Goal: Task Accomplishment & Management: Manage account settings

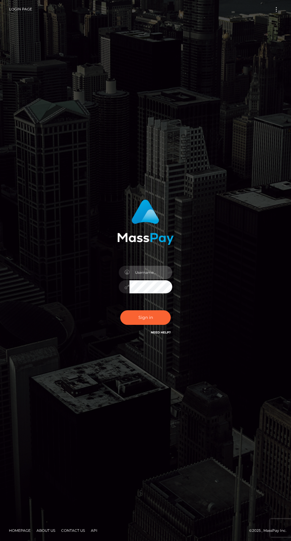
click at [155, 279] on input "text" at bounding box center [150, 272] width 43 height 13
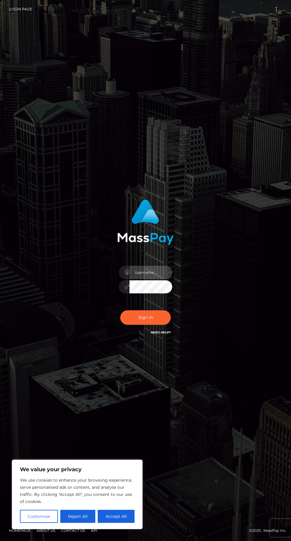
type input "[EMAIL_ADDRESS][DOMAIN_NAME]"
click at [145, 325] on button "Sign in" at bounding box center [145, 317] width 50 height 15
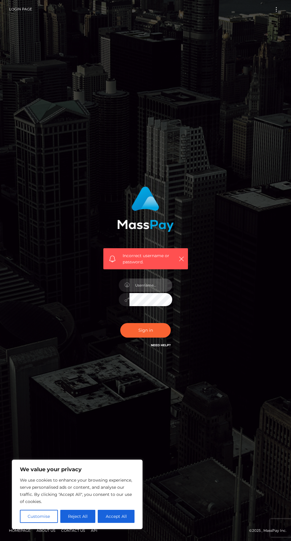
click at [159, 292] on input "text" at bounding box center [150, 284] width 43 height 13
type input "[EMAIL_ADDRESS][DOMAIN_NAME]"
click at [158, 337] on button "Sign in" at bounding box center [145, 330] width 50 height 15
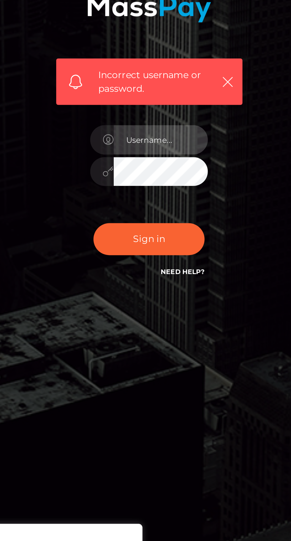
type input "[EMAIL_ADDRESS][DOMAIN_NAME]"
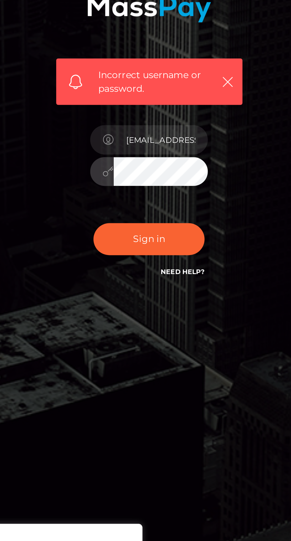
click at [123, 306] on div at bounding box center [124, 299] width 11 height 13
click at [129, 302] on icon at bounding box center [126, 299] width 5 height 5
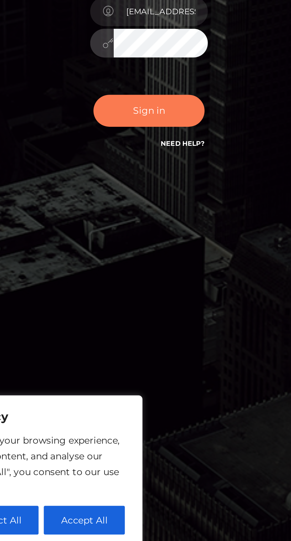
click at [154, 337] on button "Sign in" at bounding box center [145, 330] width 50 height 15
